Goal: Check status: Check status

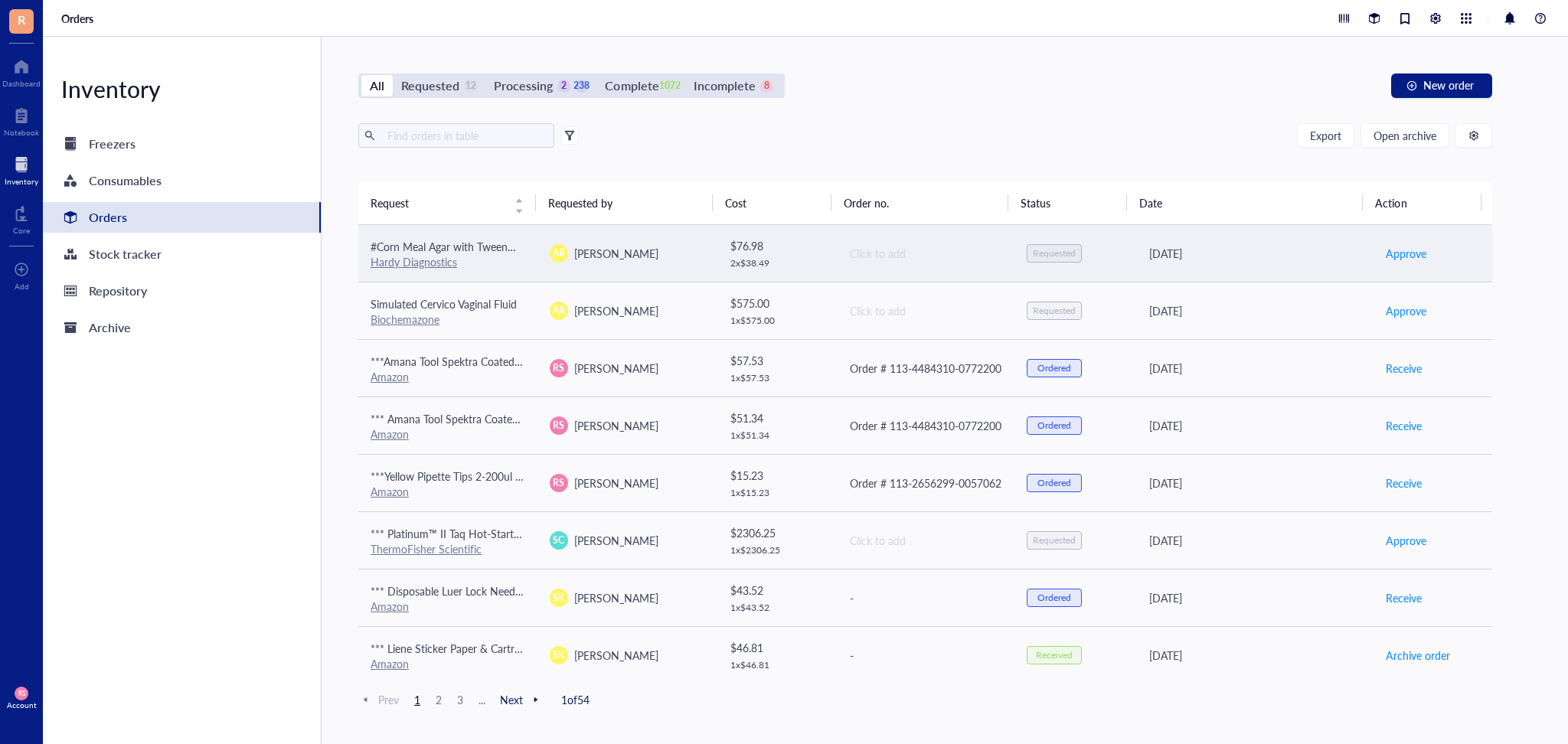
click at [515, 261] on div "Hardy Diagnostics" at bounding box center [448, 262] width 155 height 14
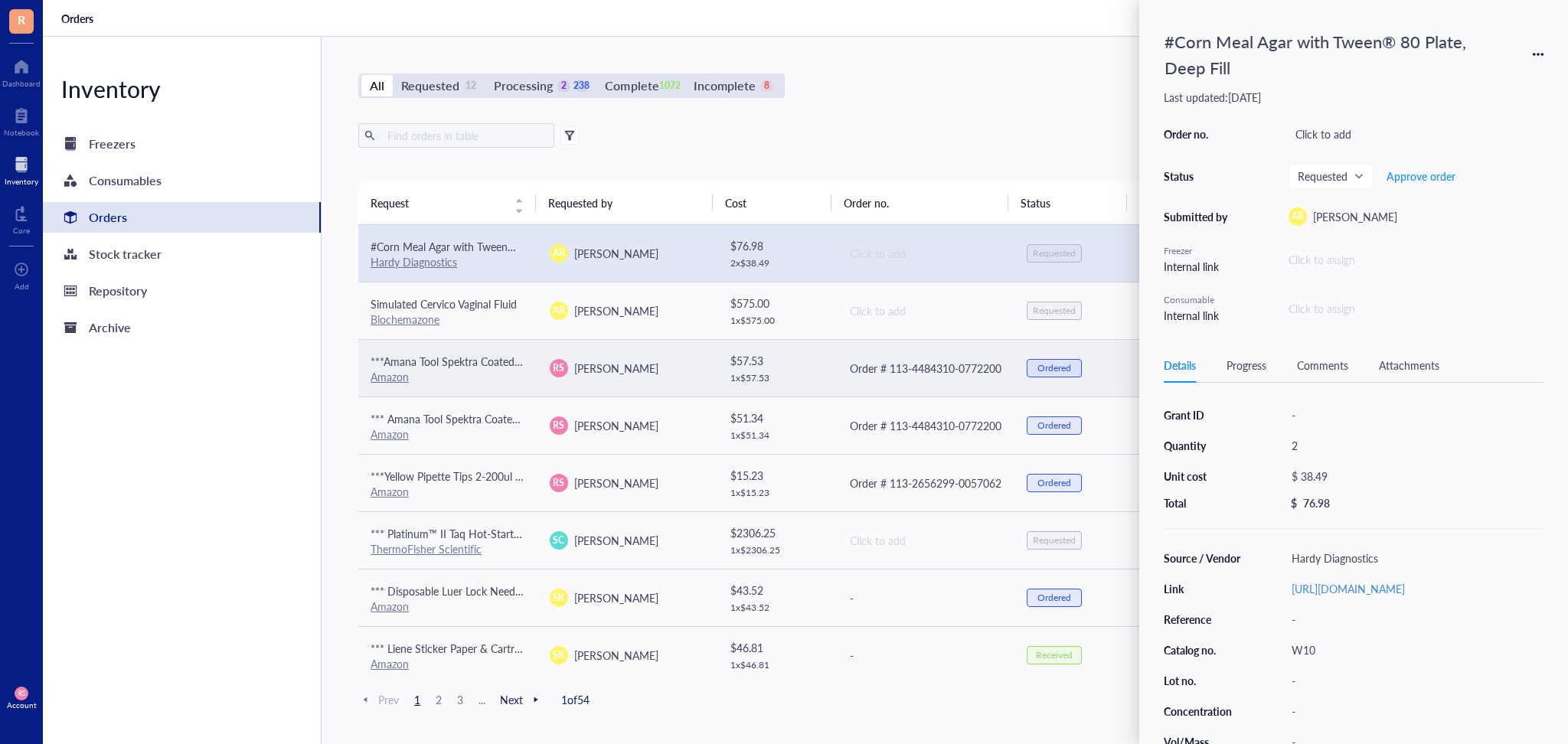
click at [816, 379] on div "1 x $ 57.53" at bounding box center [777, 378] width 93 height 12
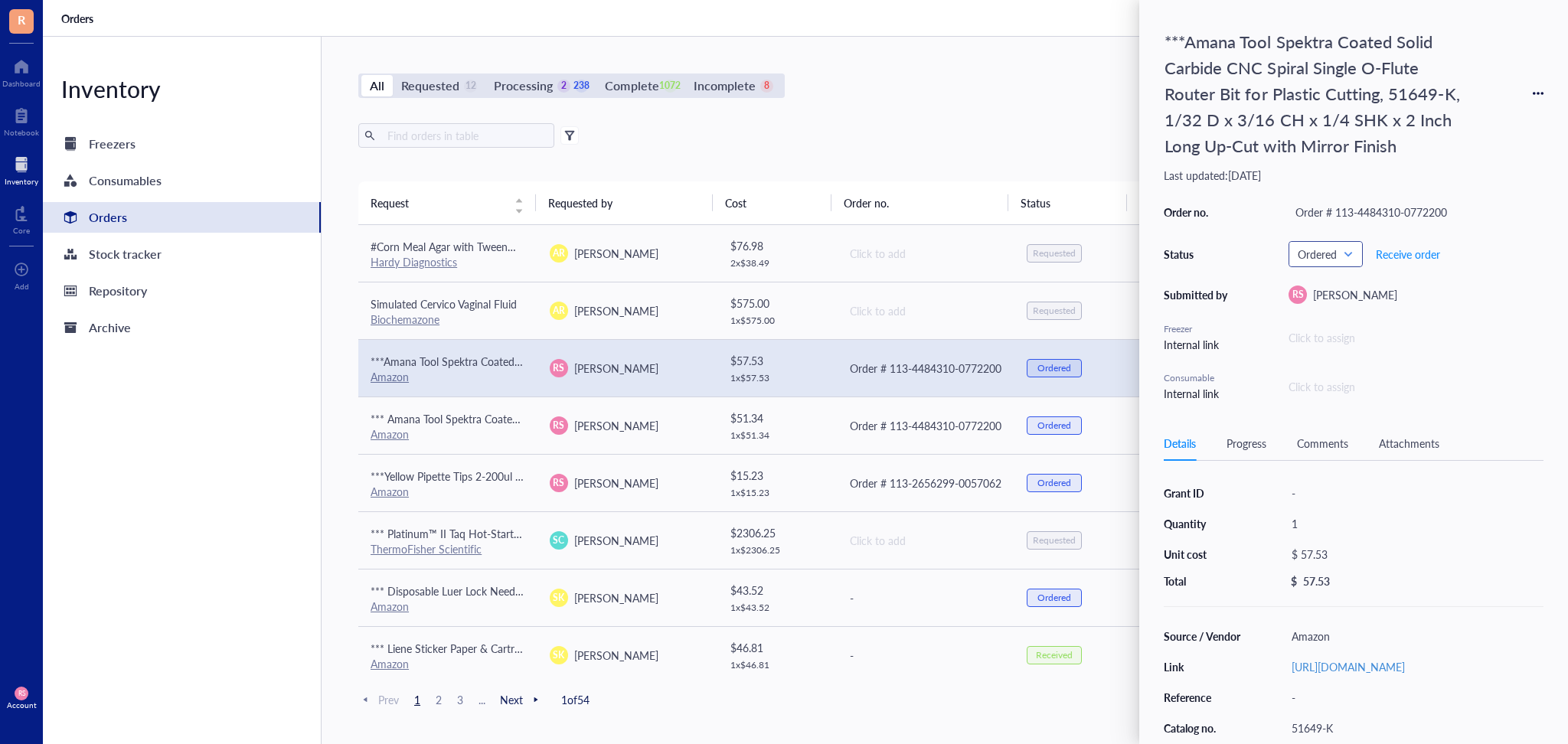
click at [1327, 251] on span "Ordered" at bounding box center [1323, 254] width 53 height 14
click at [1344, 423] on div "Received" at bounding box center [1337, 429] width 42 height 17
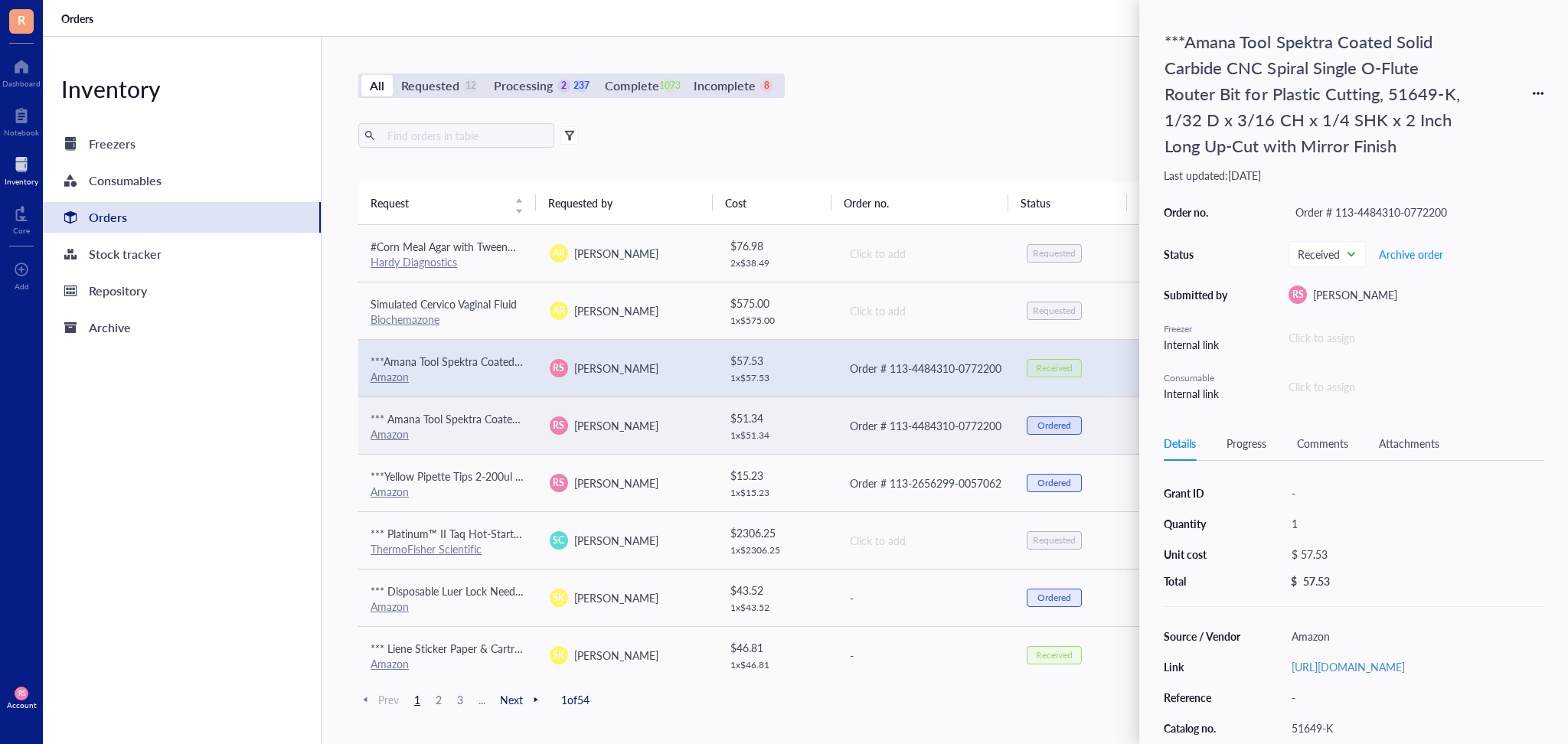
click at [947, 423] on div "Order # 113-4484310-0772200" at bounding box center [926, 425] width 153 height 17
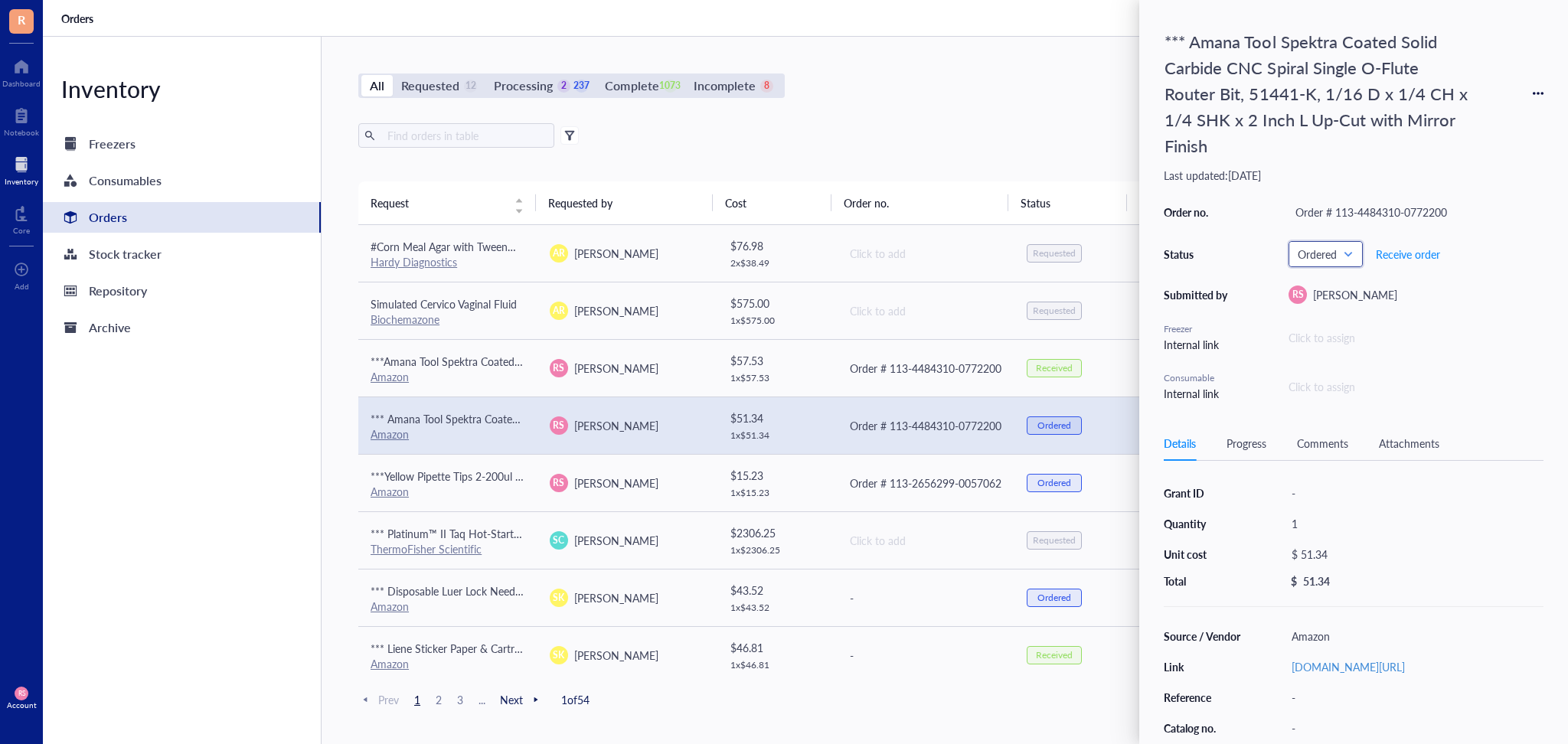
click at [1332, 244] on input "search" at bounding box center [1318, 254] width 42 height 23
click at [1348, 433] on div "Received" at bounding box center [1337, 429] width 42 height 17
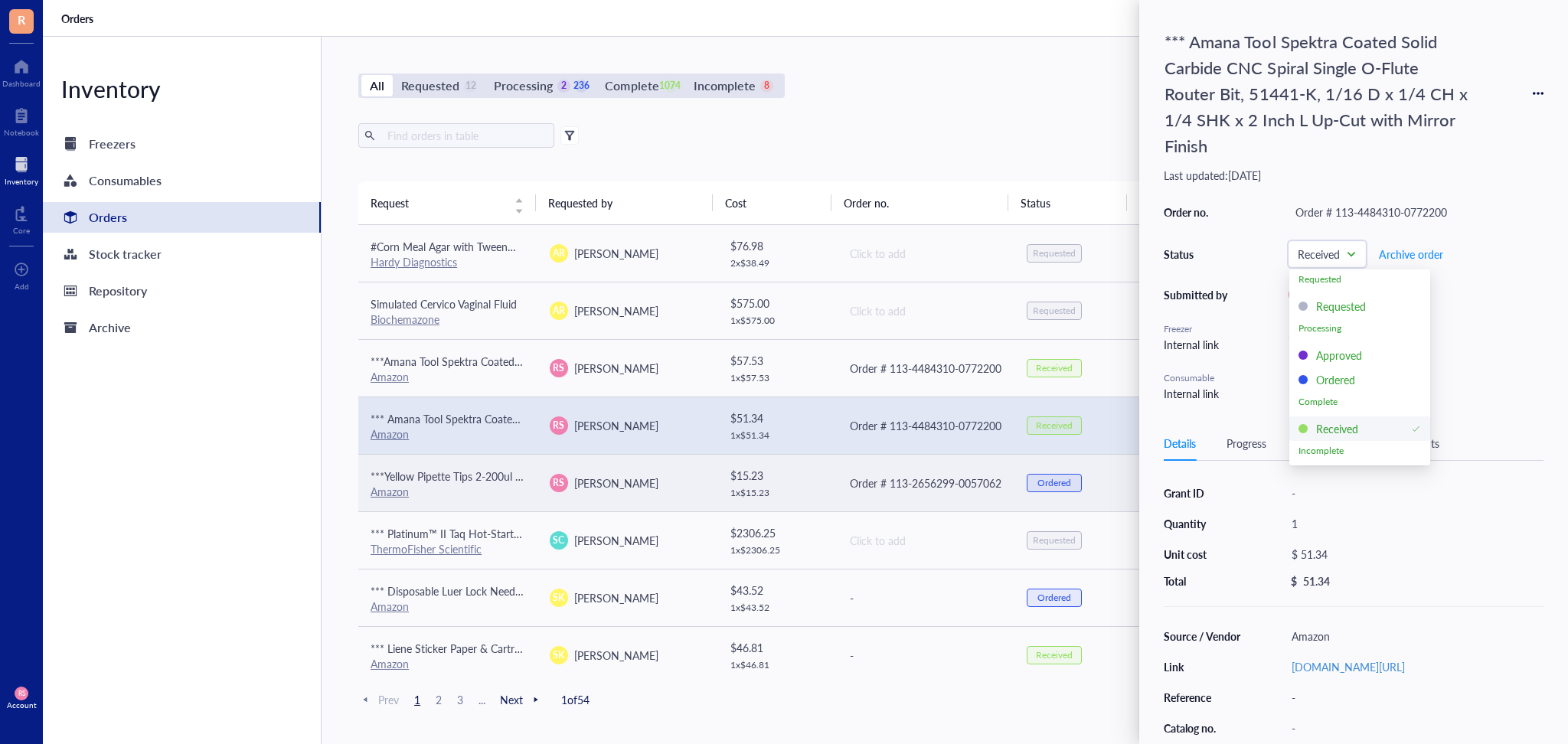
click at [596, 494] on td "RS [PERSON_NAME]" at bounding box center [627, 482] width 179 height 58
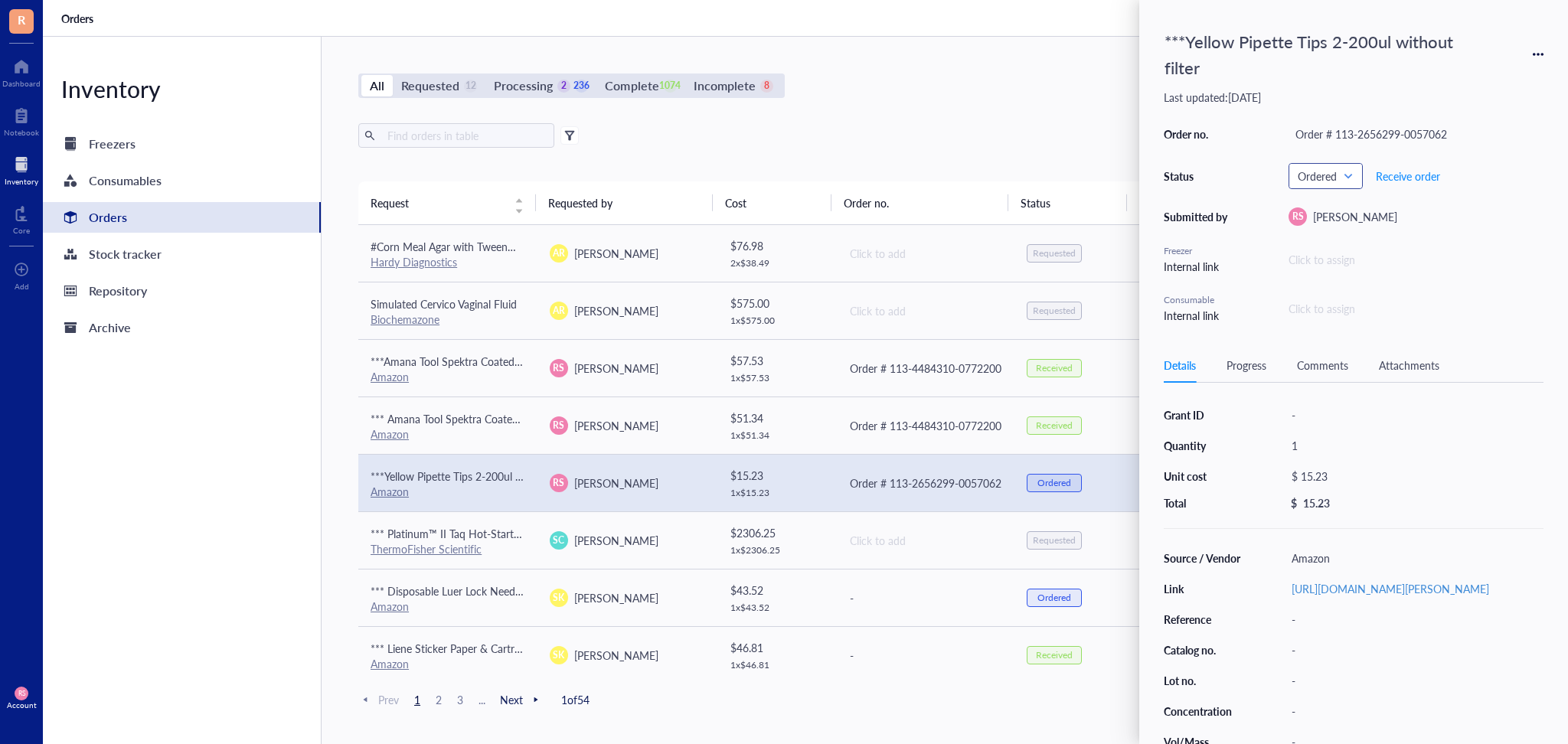
click at [1341, 170] on span "Ordered" at bounding box center [1323, 176] width 53 height 14
click at [1344, 350] on div "Received" at bounding box center [1337, 350] width 42 height 17
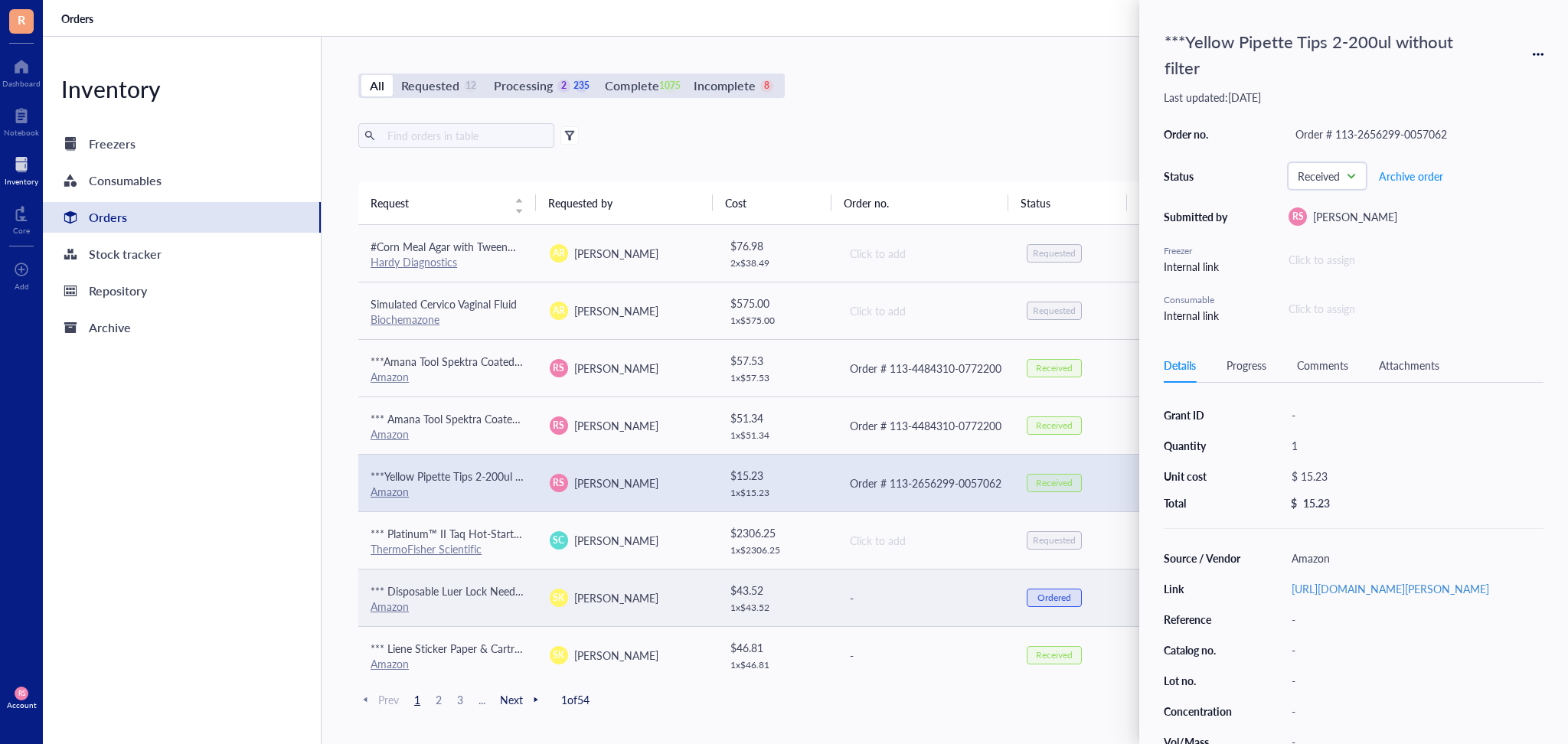
click at [633, 600] on div "SK [PERSON_NAME]" at bounding box center [627, 597] width 155 height 18
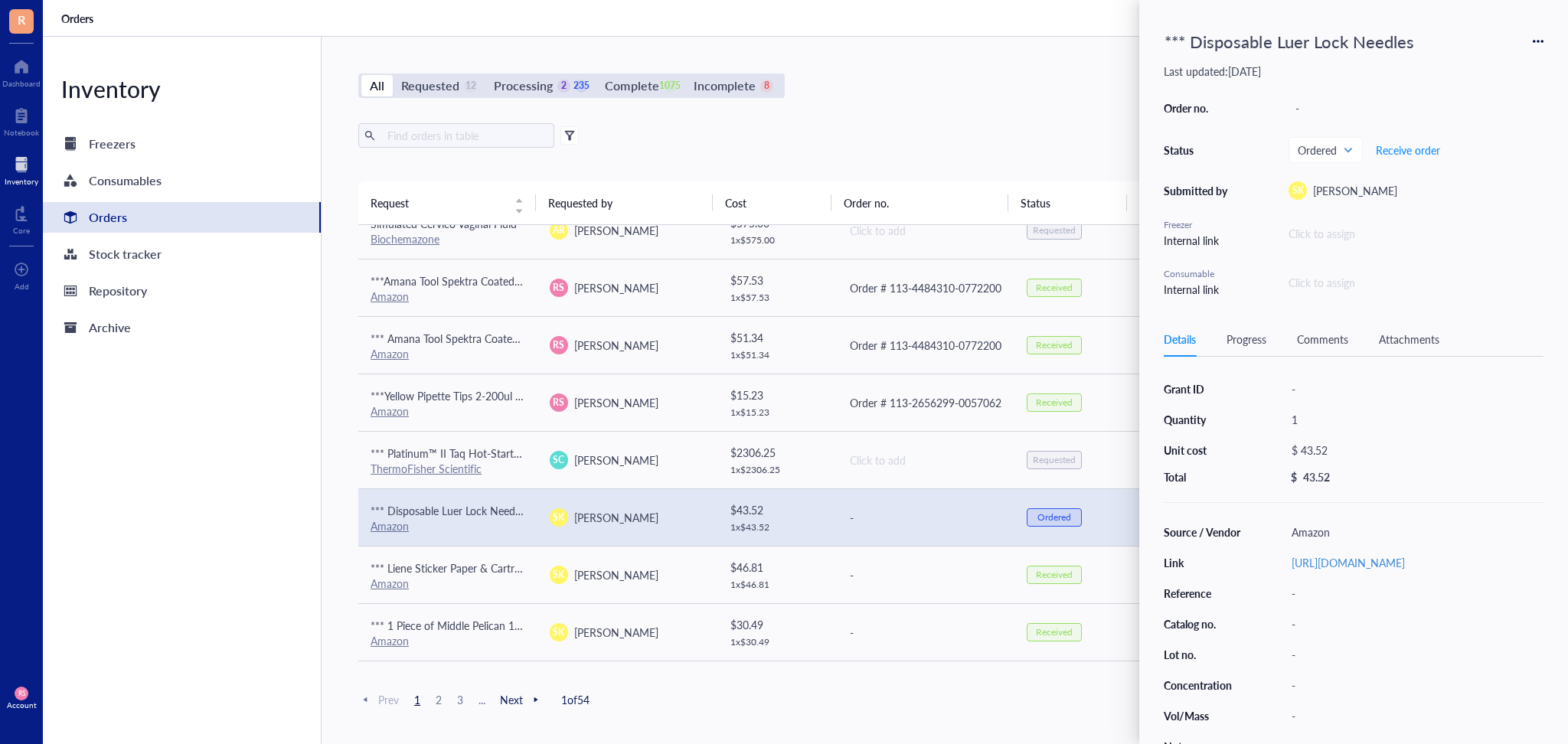
scroll to position [136, 0]
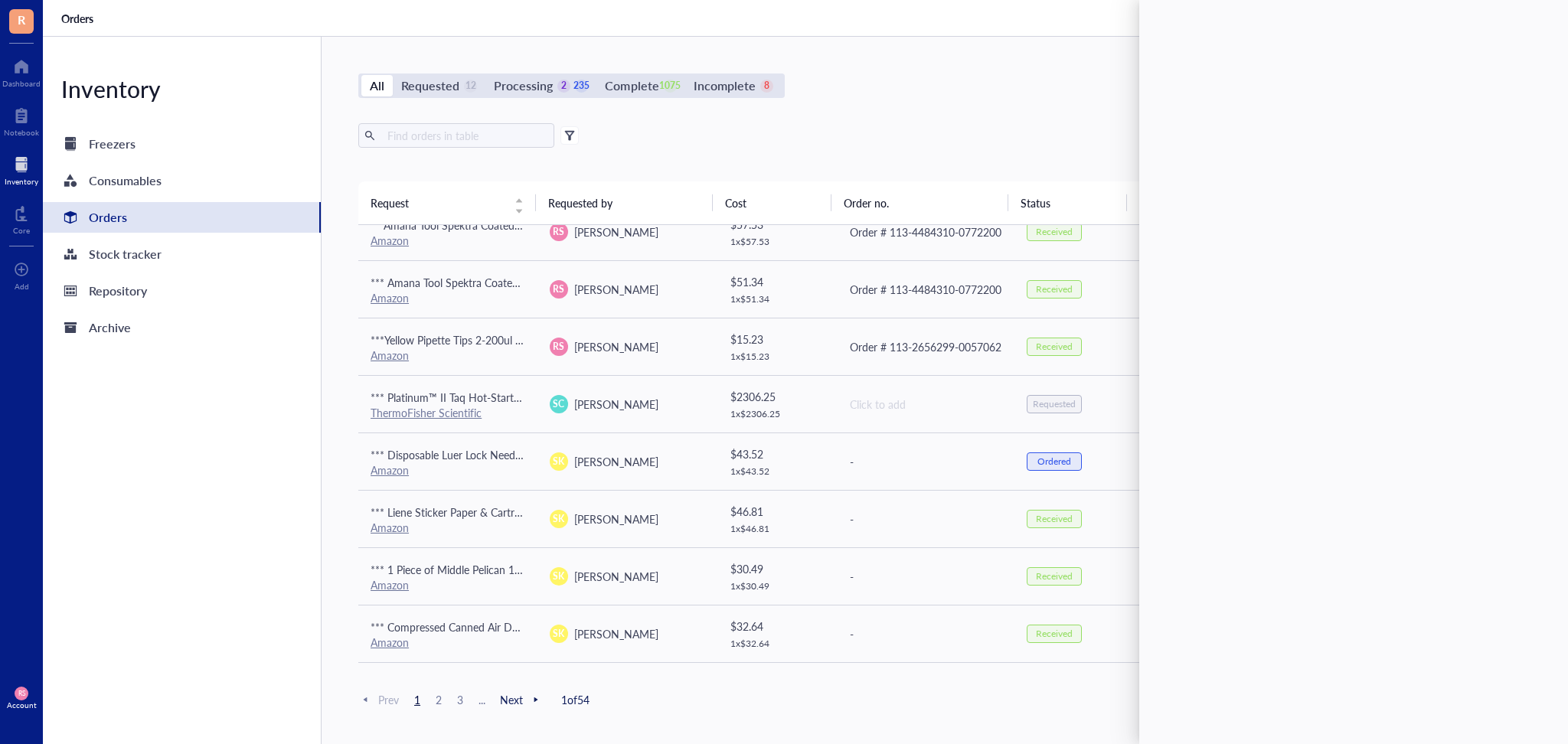
click at [843, 152] on div "Export Open archive Requester Requested on Source / Vendor Last updated" at bounding box center [925, 152] width 1134 height 59
